Goal: Submit feedback/report problem: Submit feedback/report problem

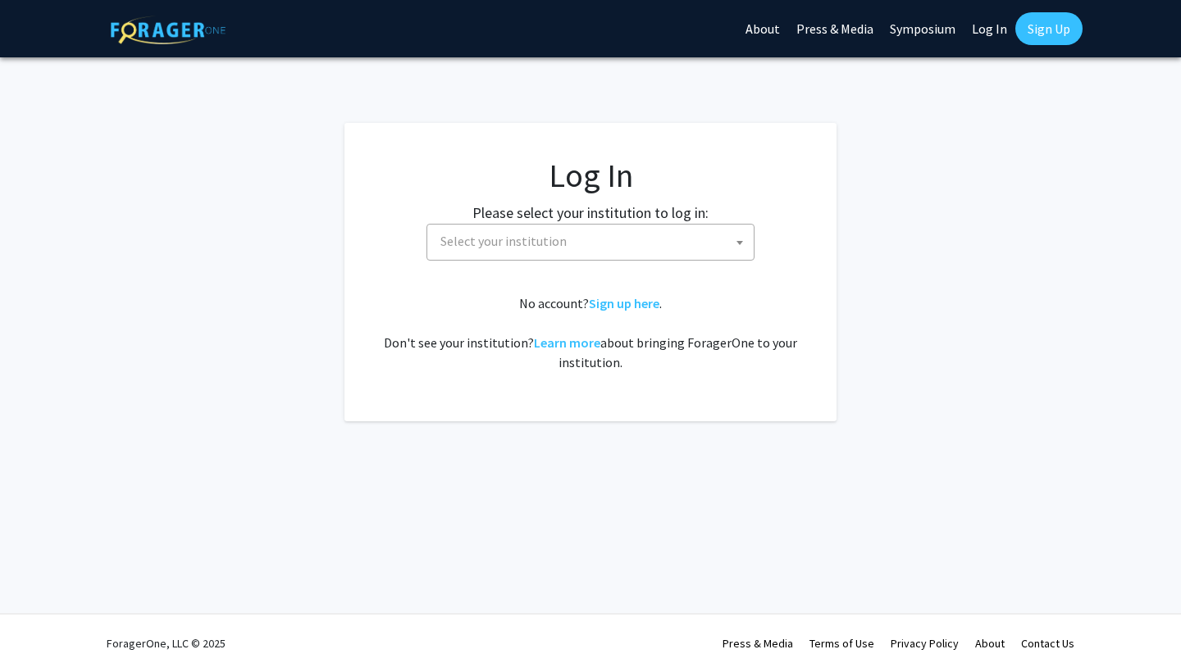
select select
click at [557, 257] on span "Select your institution" at bounding box center [594, 242] width 320 height 34
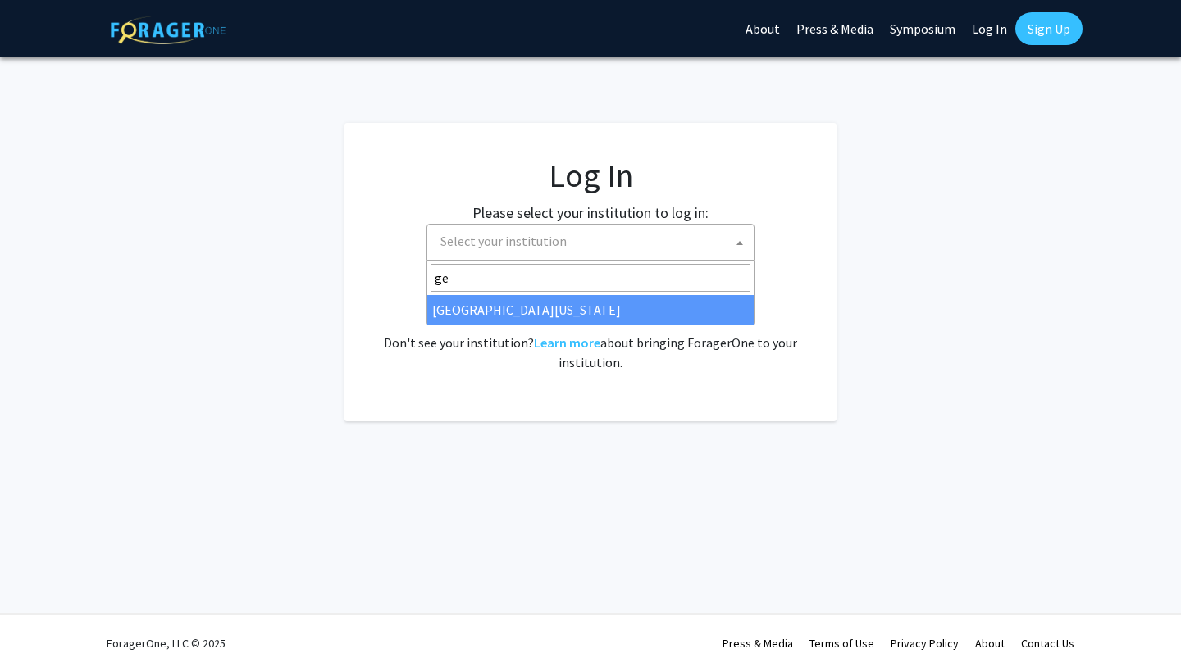
type input "g"
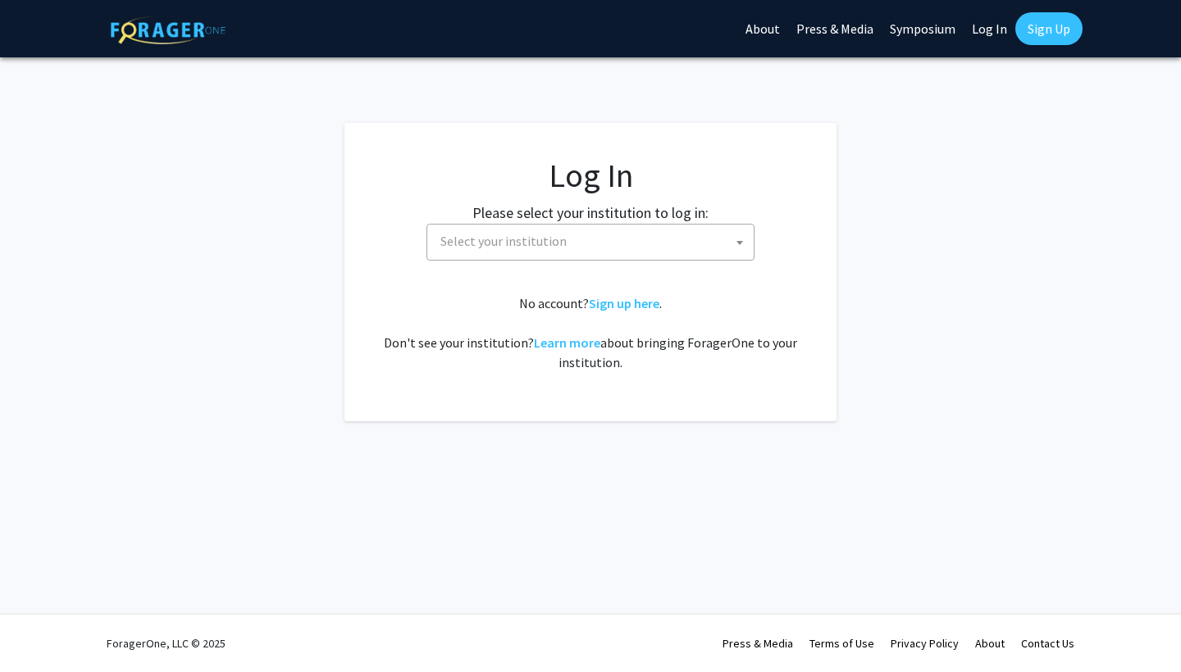
click at [848, 328] on fg-login "Log In Please select your institution to log in: Baylor University Brandeis Uni…" at bounding box center [590, 272] width 1181 height 298
click at [606, 308] on link "Sign up here" at bounding box center [624, 303] width 71 height 16
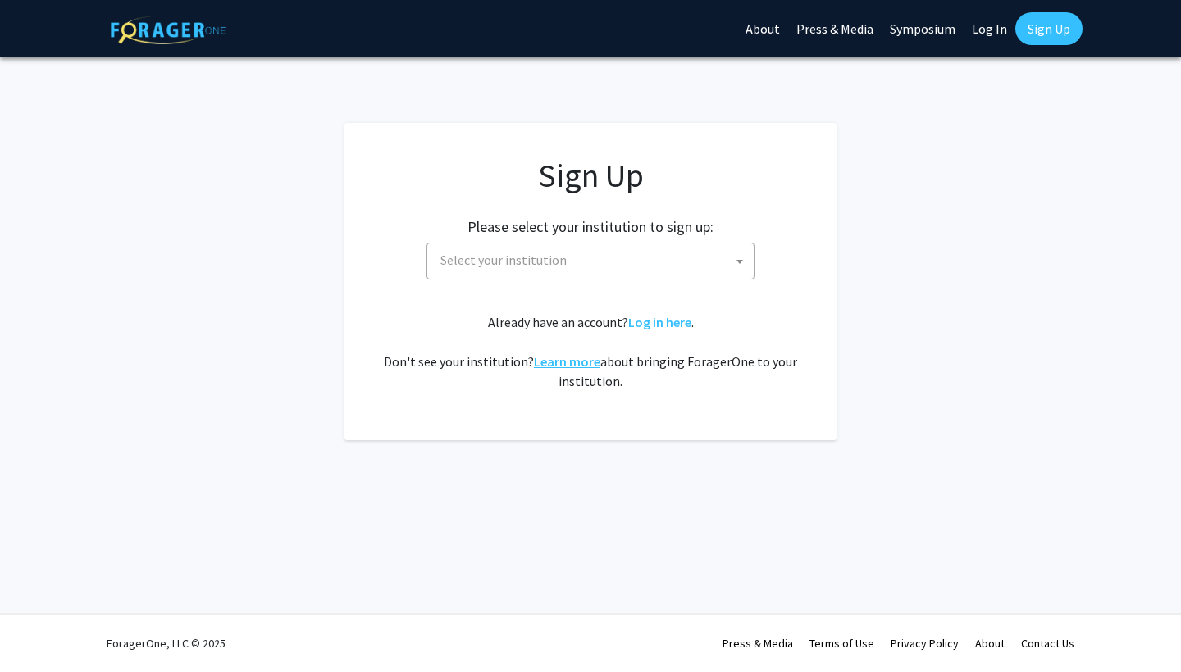
click at [574, 362] on link "Learn more" at bounding box center [567, 361] width 66 height 16
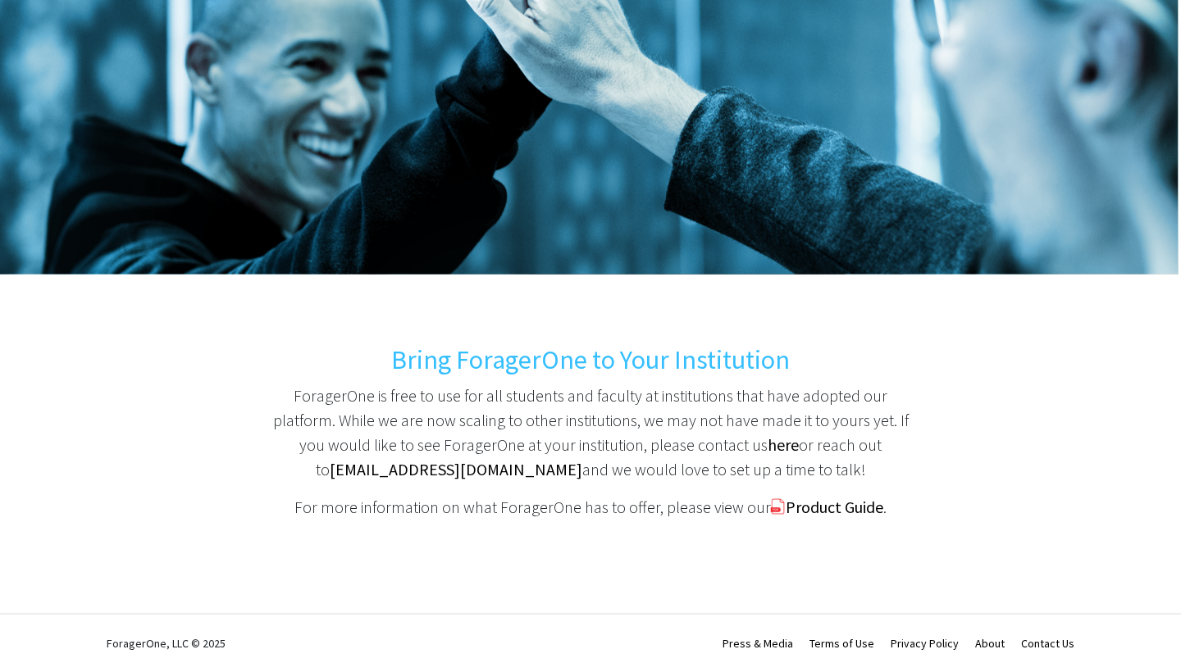
scroll to position [139, 0]
click at [771, 449] on b "here" at bounding box center [783, 445] width 31 height 21
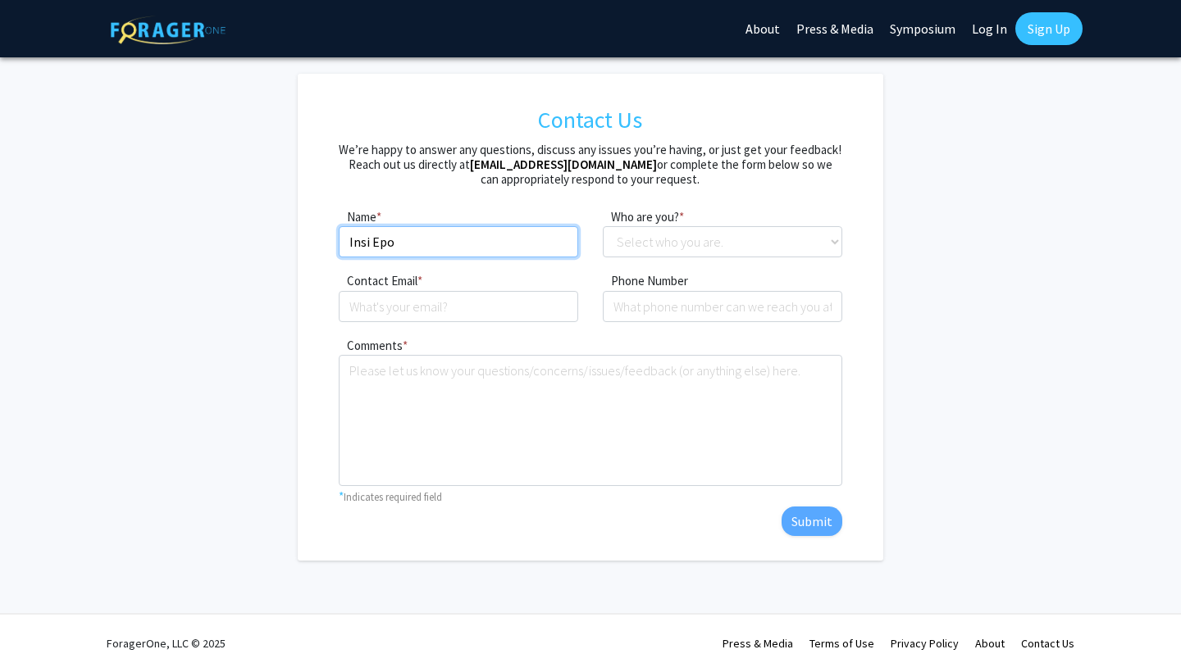
type input "Insi Epo"
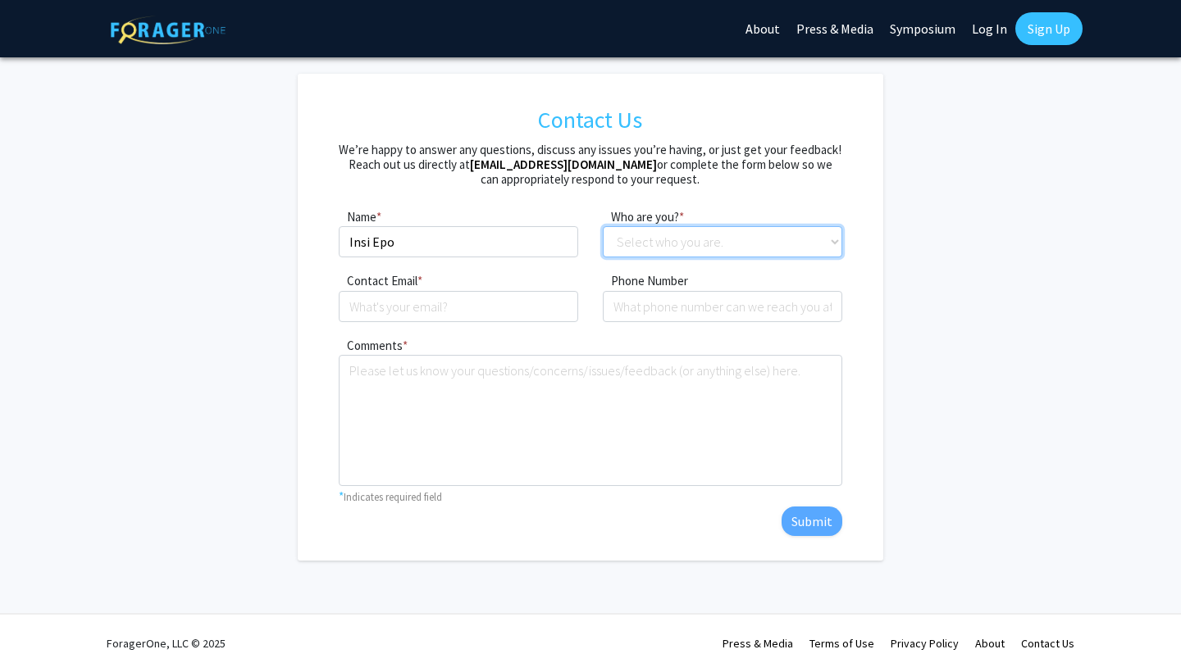
select select "other"
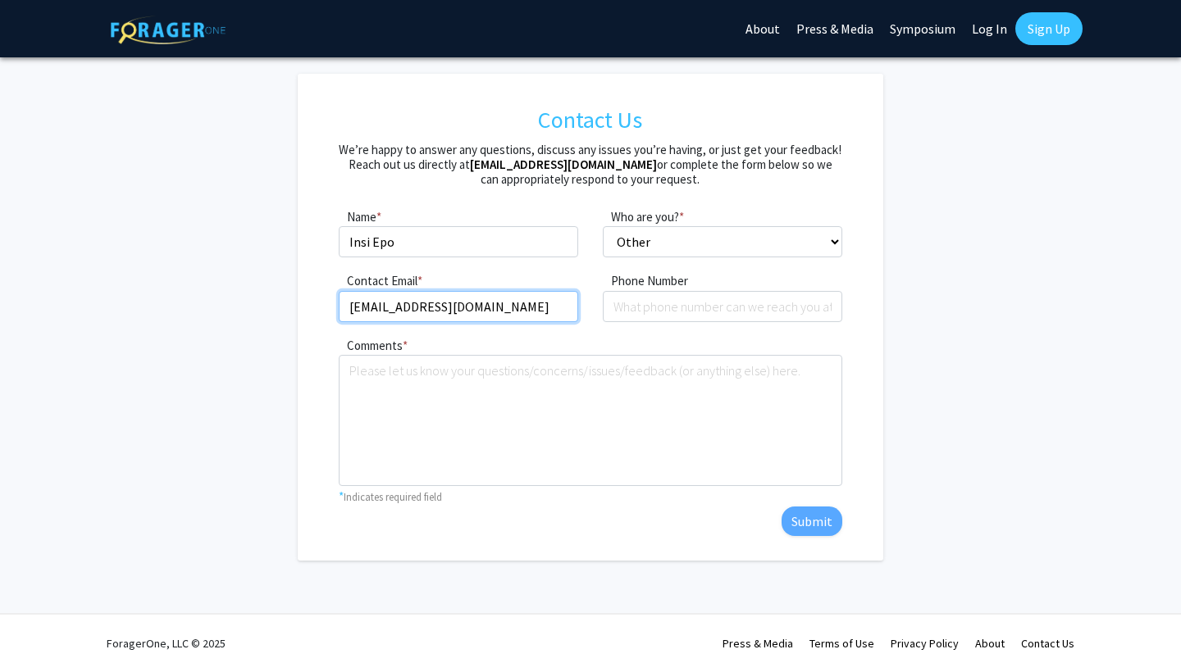
type input "[EMAIL_ADDRESS][DOMAIN_NAME]"
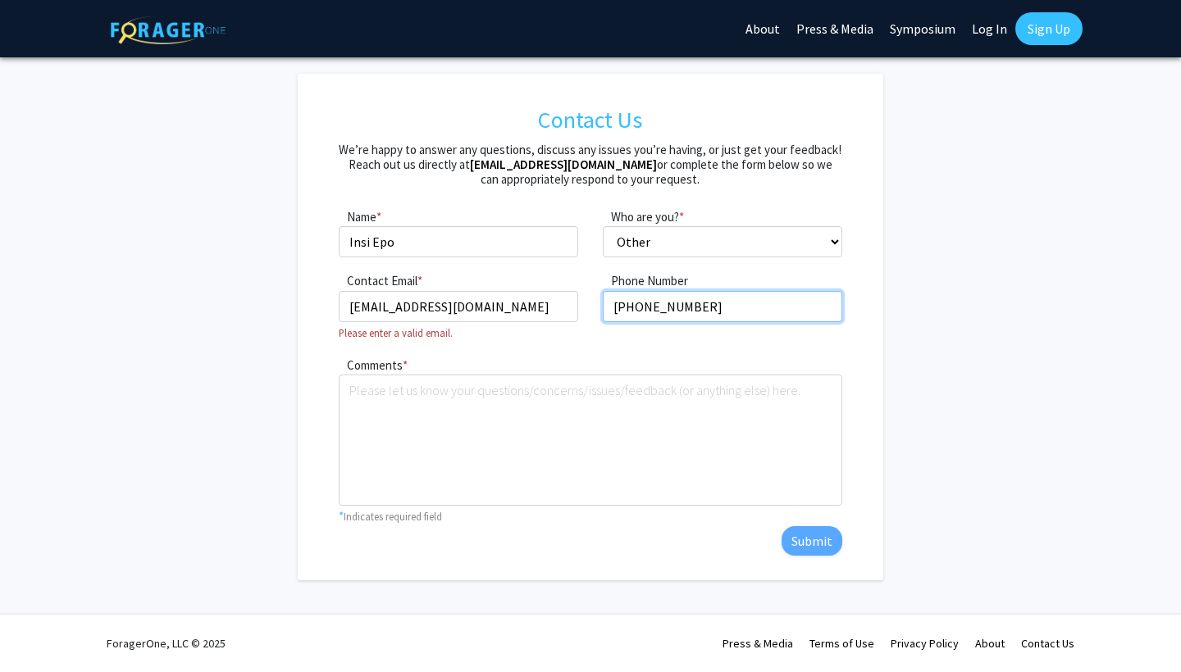
type input "[PHONE_NUMBER]"
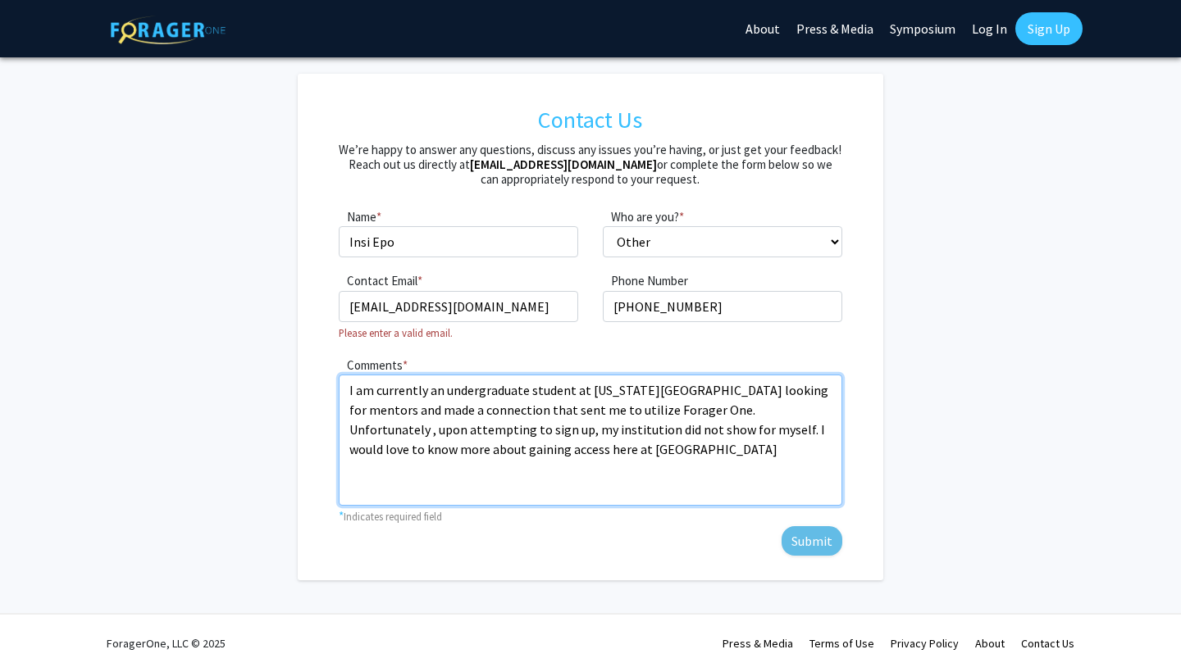
type textarea "I am currently an undergraduate student at [US_STATE][GEOGRAPHIC_DATA] looking …"
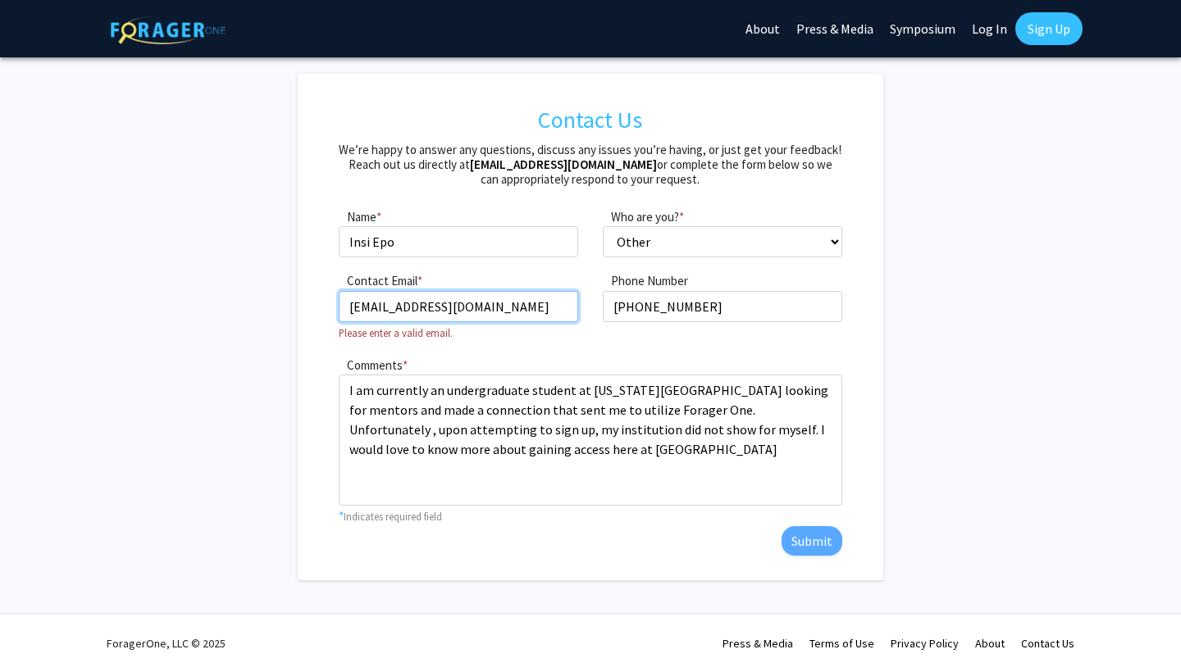
click at [497, 312] on input "[EMAIL_ADDRESS][DOMAIN_NAME]" at bounding box center [458, 306] width 239 height 31
type input "I"
type input "[EMAIL_ADDRESS][DOMAIN_NAME]"
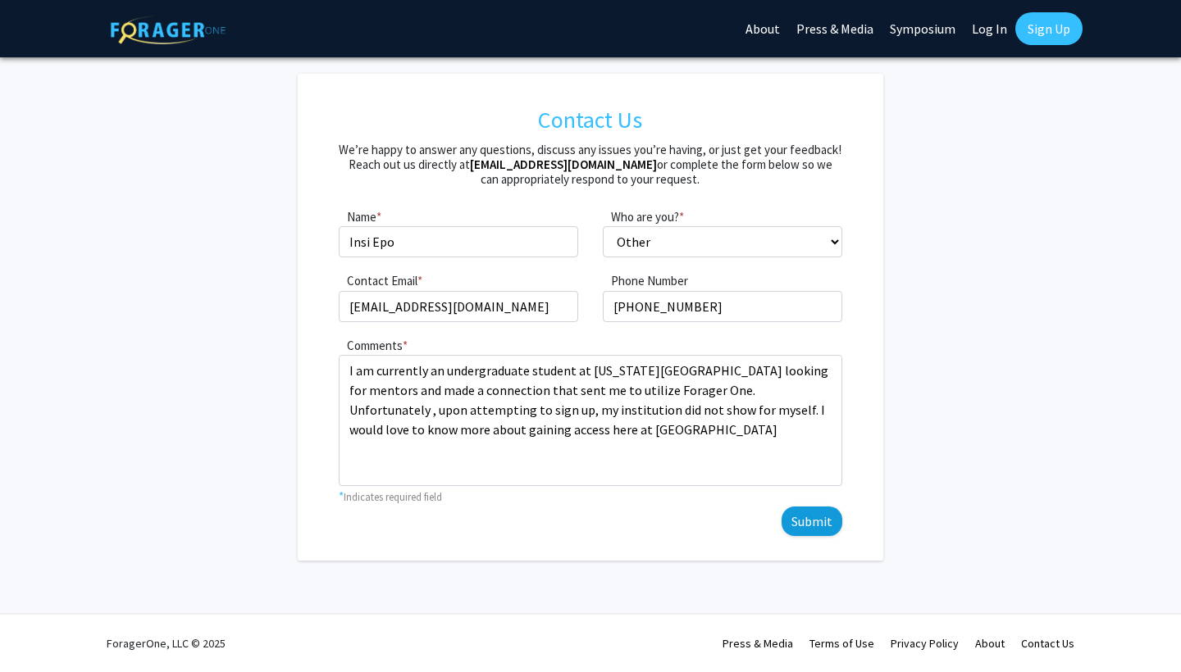
click at [812, 522] on button "Submit" at bounding box center [811, 522] width 61 height 30
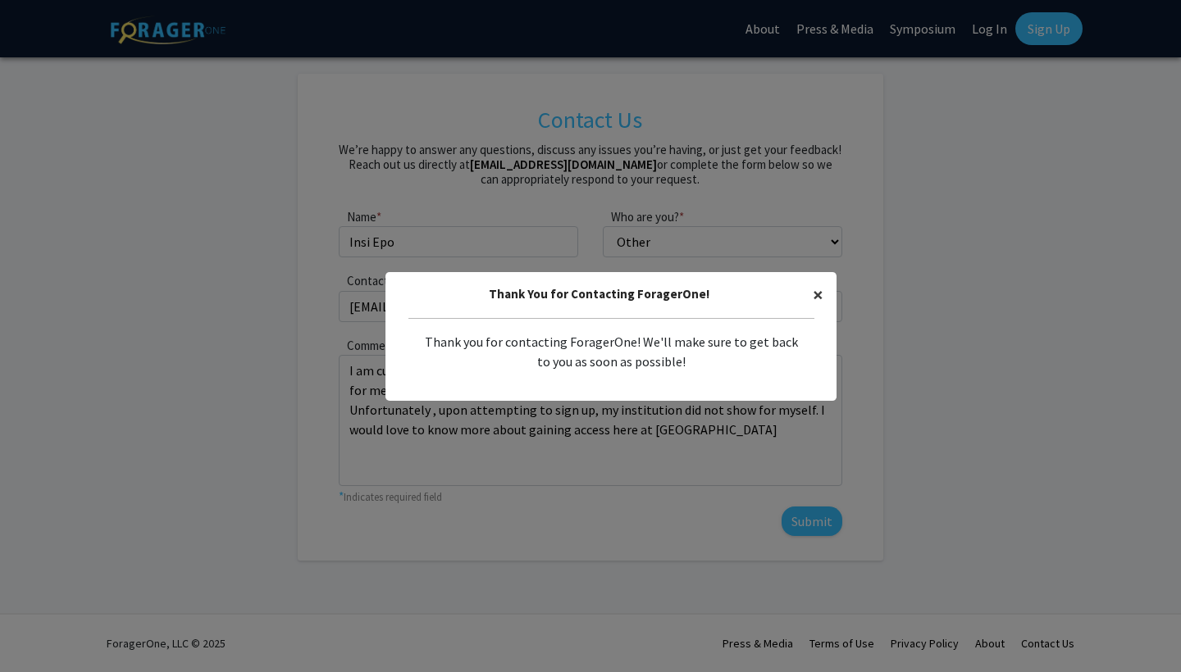
click at [818, 300] on span "×" at bounding box center [818, 294] width 11 height 25
